Goal: Information Seeking & Learning: Learn about a topic

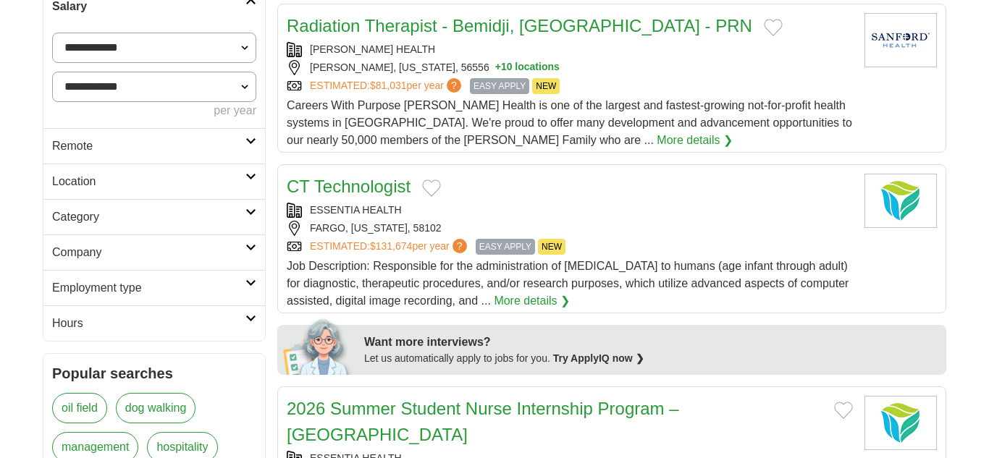
scroll to position [362, 0]
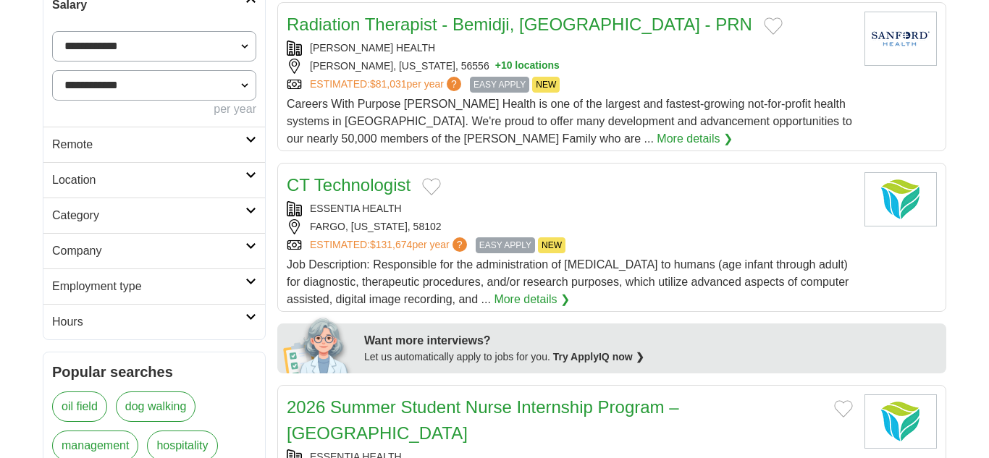
click at [243, 149] on h2 "Remote" at bounding box center [148, 144] width 193 height 17
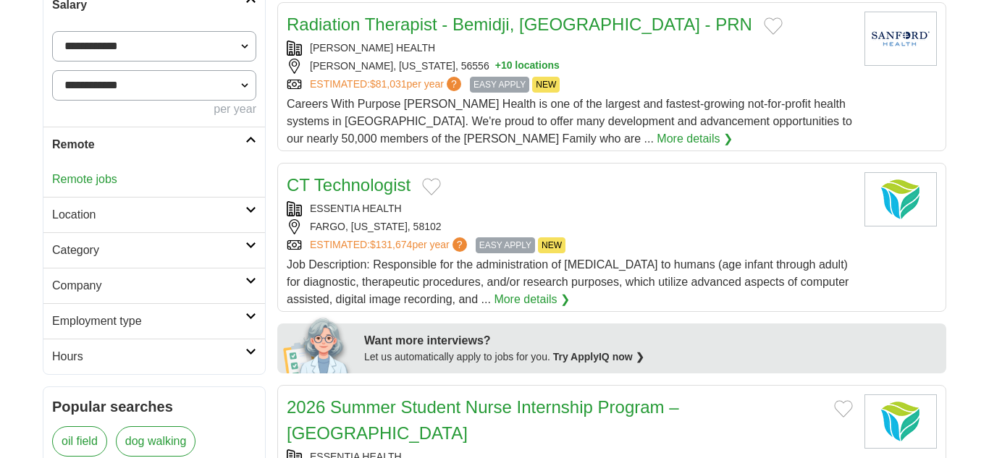
click at [104, 177] on link "Remote jobs" at bounding box center [84, 179] width 65 height 12
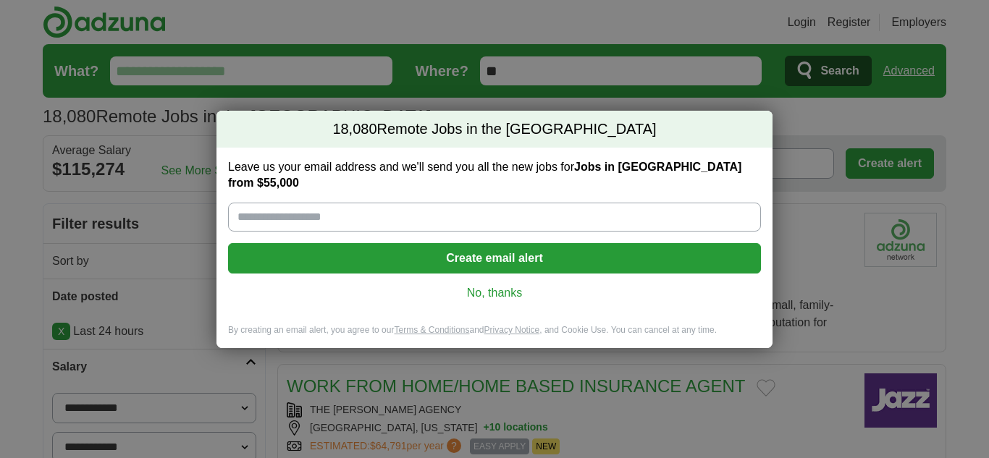
click at [501, 291] on link "No, thanks" at bounding box center [495, 293] width 510 height 16
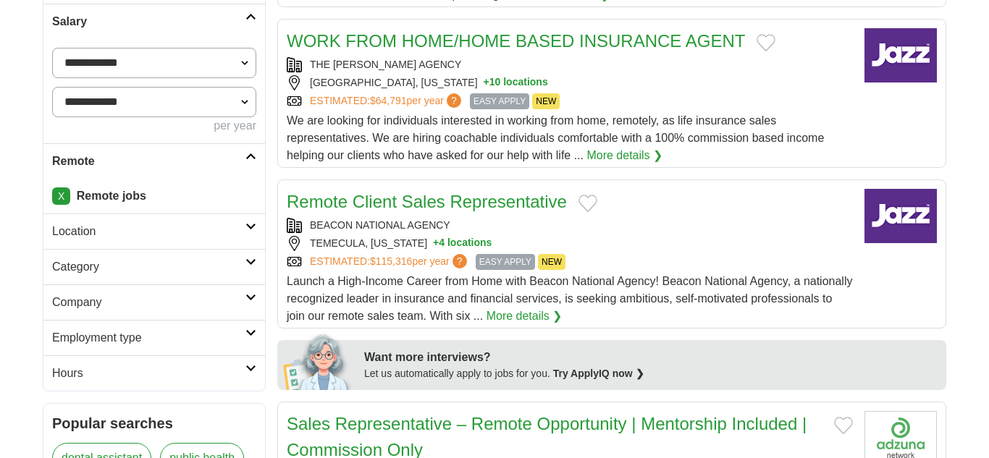
scroll to position [355, 0]
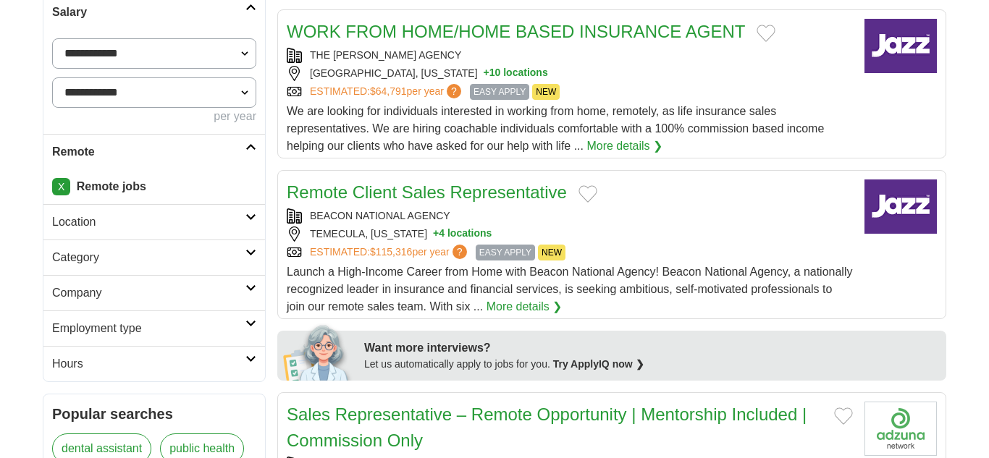
click at [153, 253] on h2 "Category" at bounding box center [148, 257] width 193 height 17
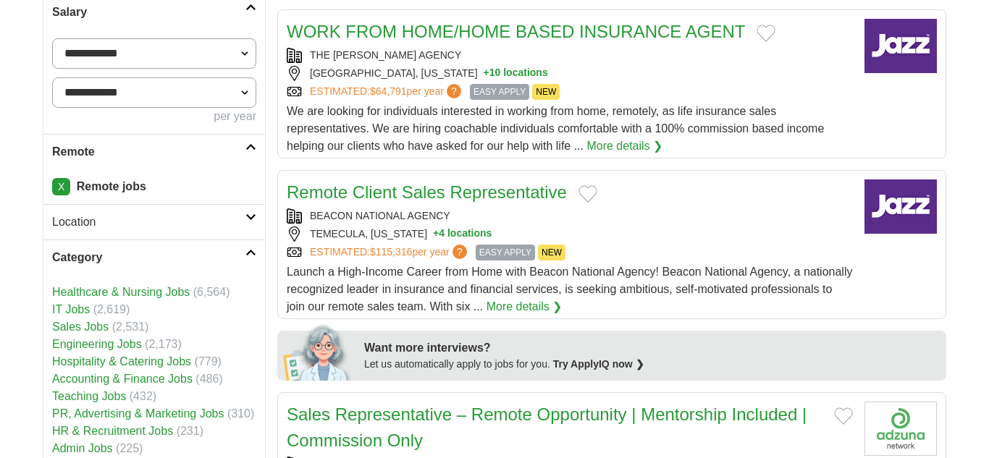
scroll to position [563, 0]
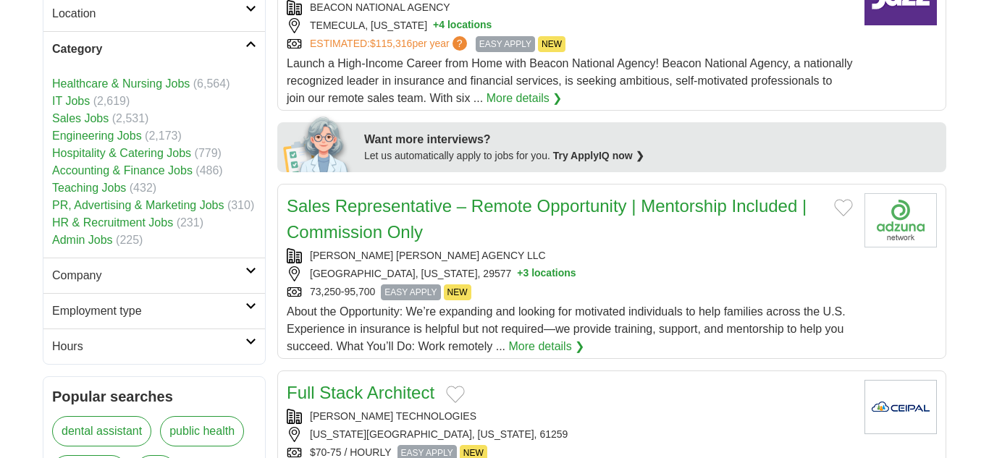
click at [92, 240] on link "Admin Jobs" at bounding box center [82, 240] width 61 height 12
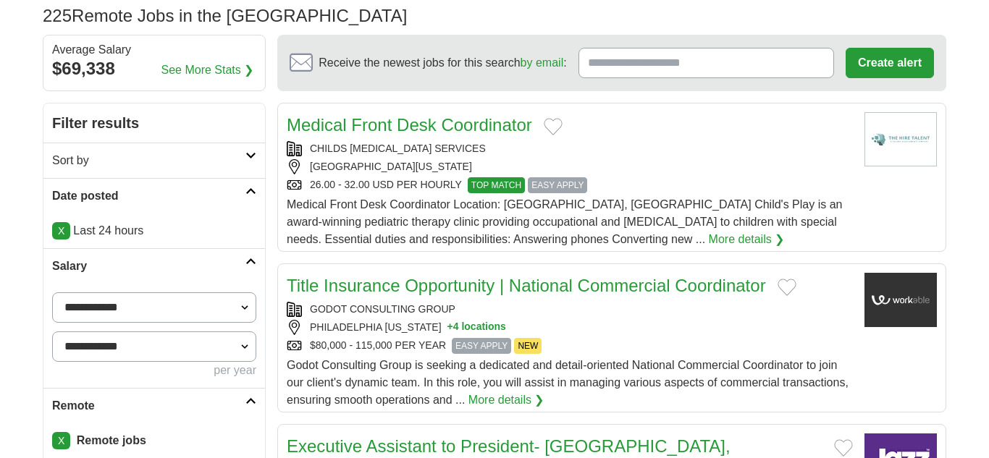
scroll to position [330, 0]
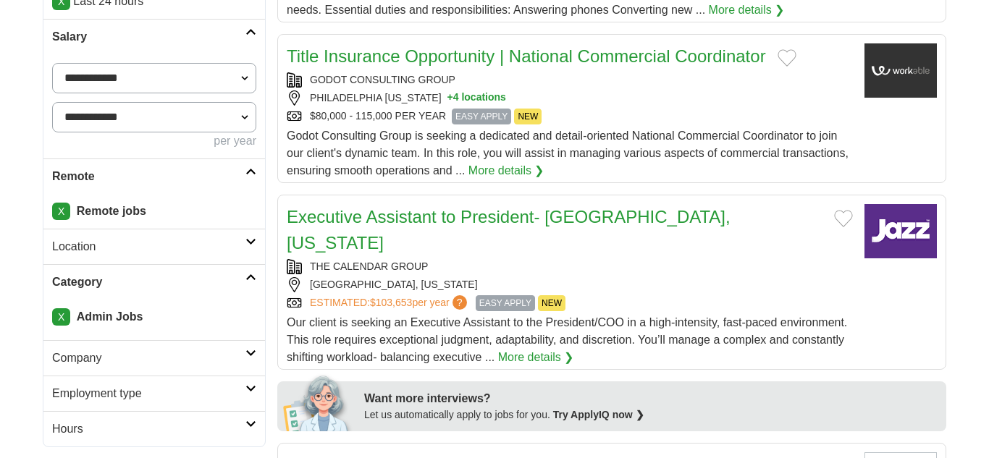
click at [119, 397] on h2 "Employment type" at bounding box center [148, 393] width 193 height 17
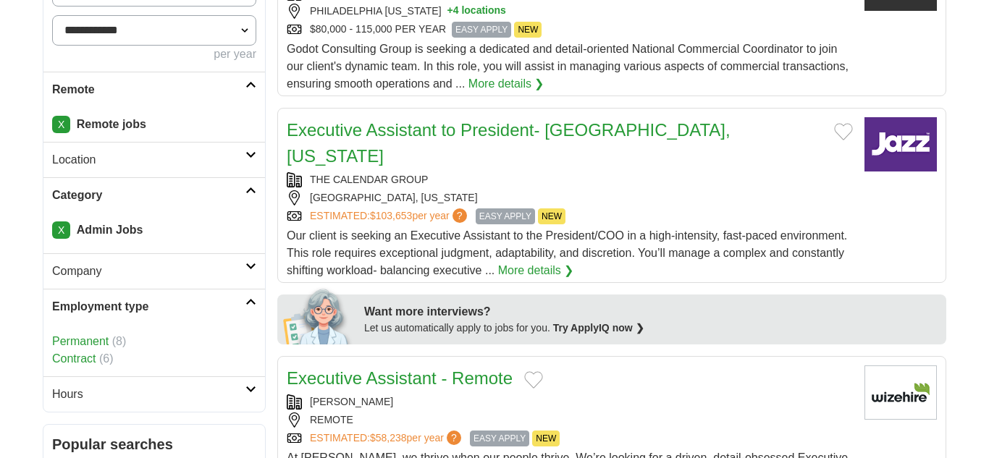
scroll to position [429, 0]
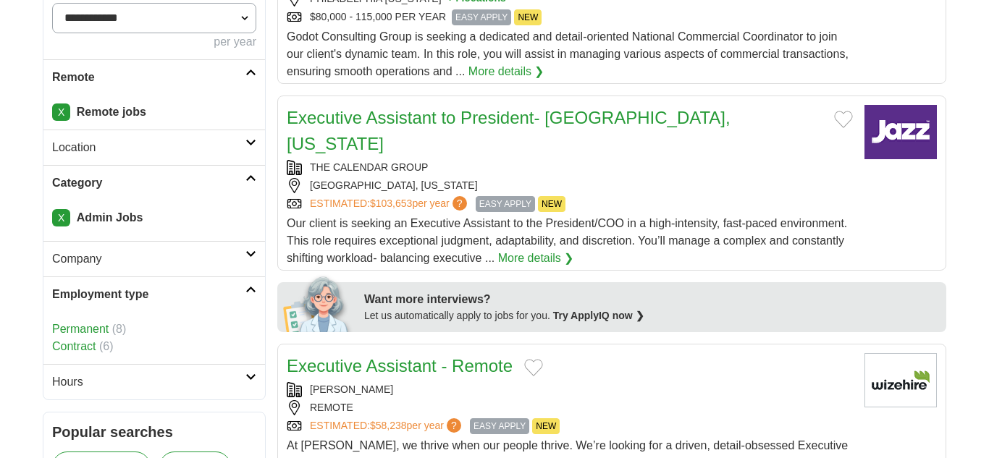
click at [115, 397] on link "Hours" at bounding box center [154, 381] width 222 height 35
click at [147, 255] on h2 "Company" at bounding box center [148, 259] width 193 height 17
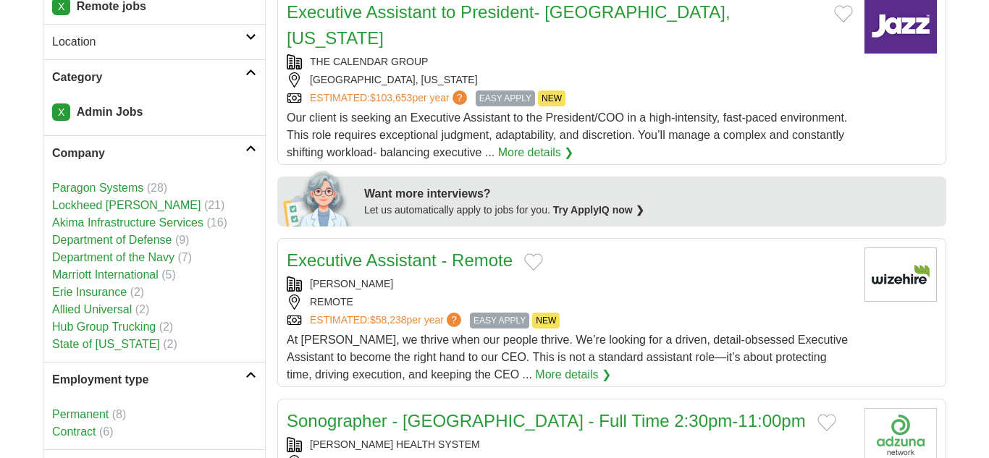
scroll to position [558, 0]
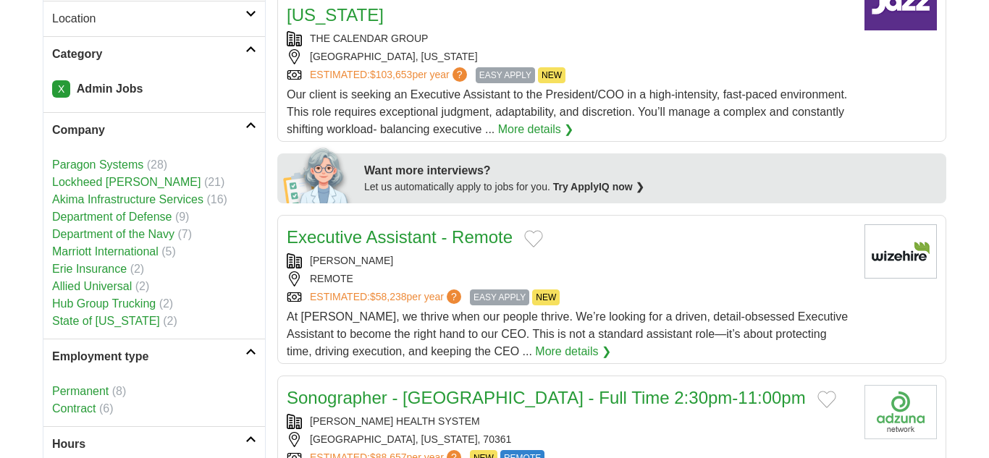
click at [154, 258] on link "Marriott International" at bounding box center [105, 251] width 106 height 12
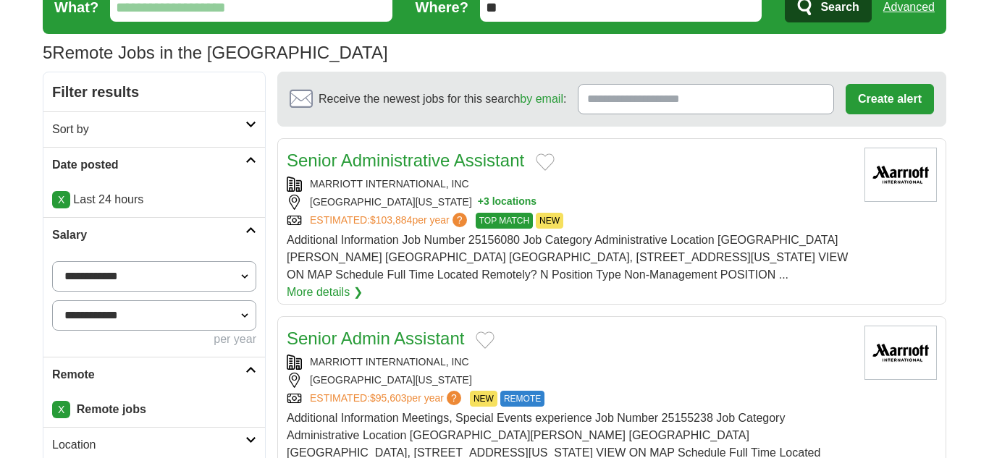
scroll to position [110, 0]
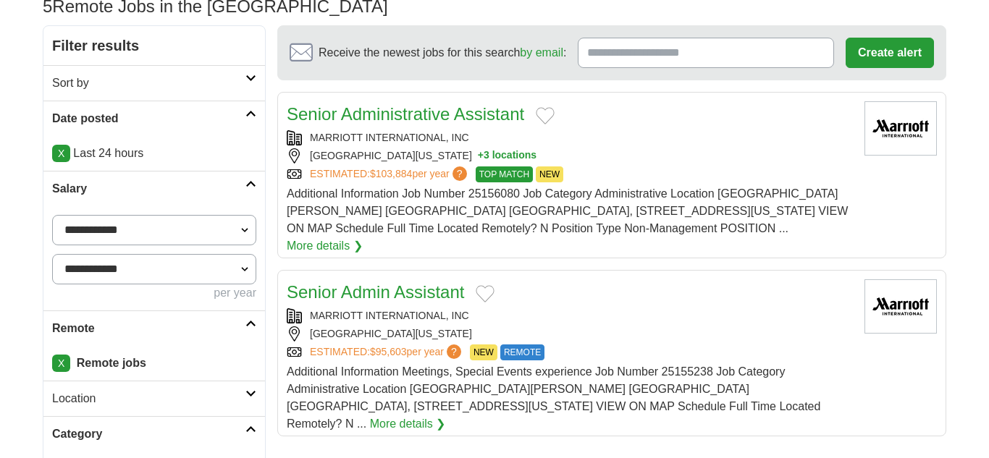
click at [478, 160] on button "+ 3 locations" at bounding box center [507, 155] width 59 height 15
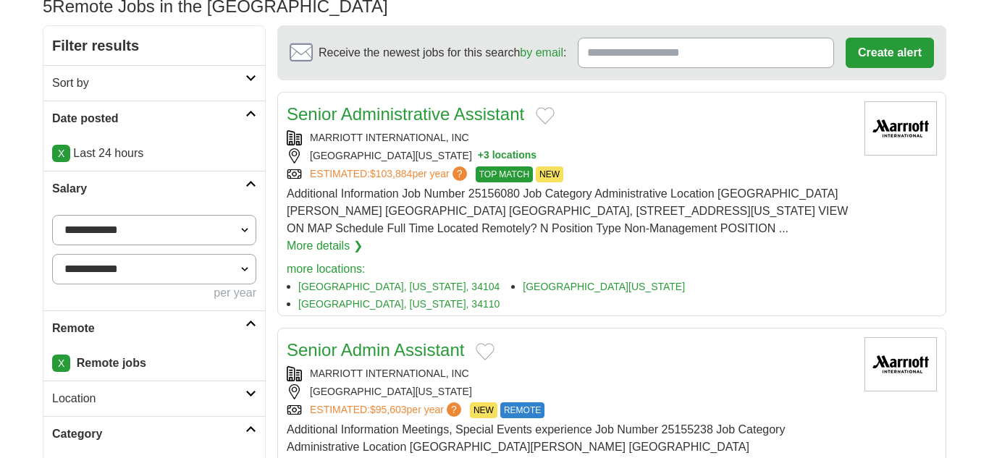
click at [478, 160] on button "+ 3 locations" at bounding box center [507, 155] width 59 height 15
